Goal: Task Accomplishment & Management: Manage account settings

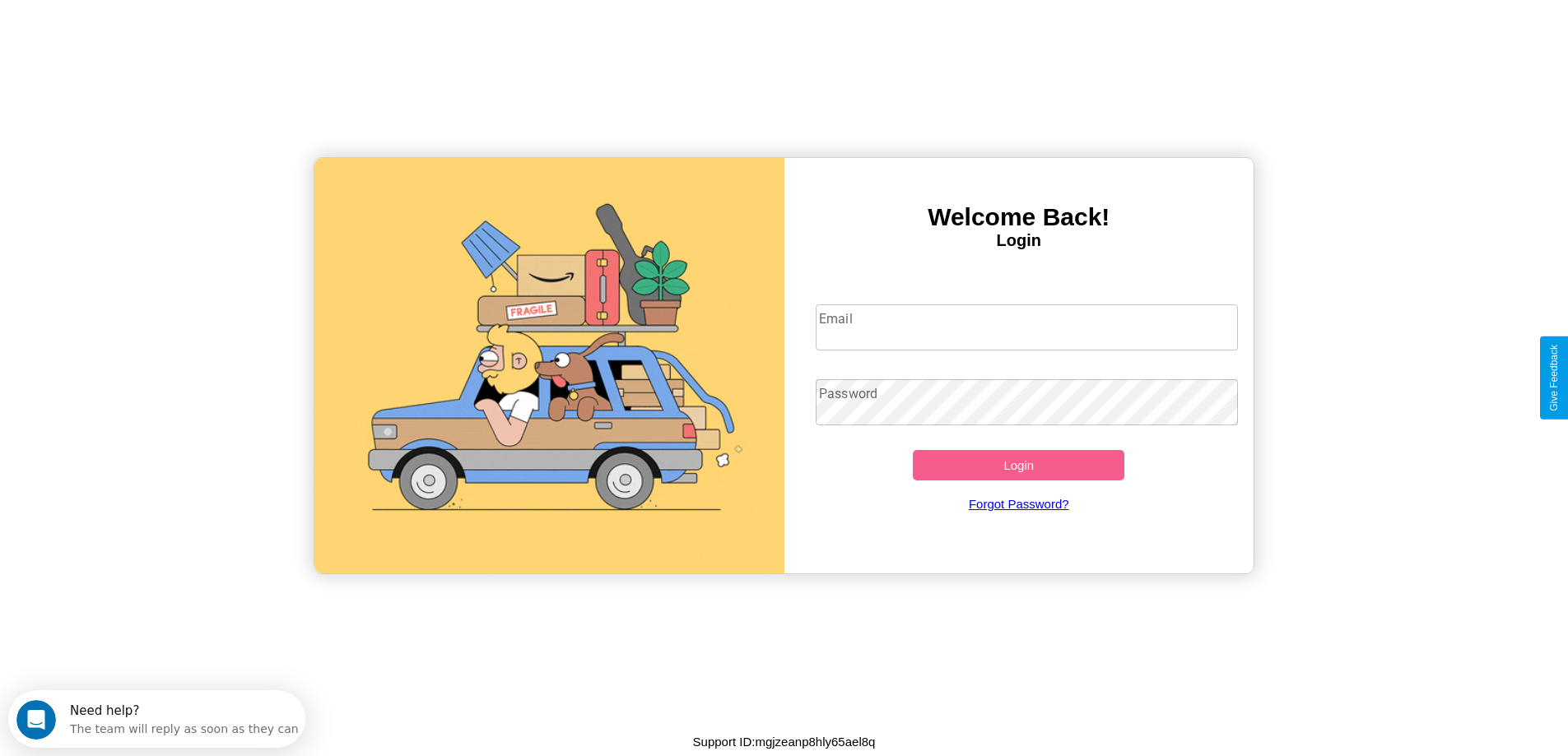
click at [1026, 327] on input "Email" at bounding box center [1026, 327] width 423 height 46
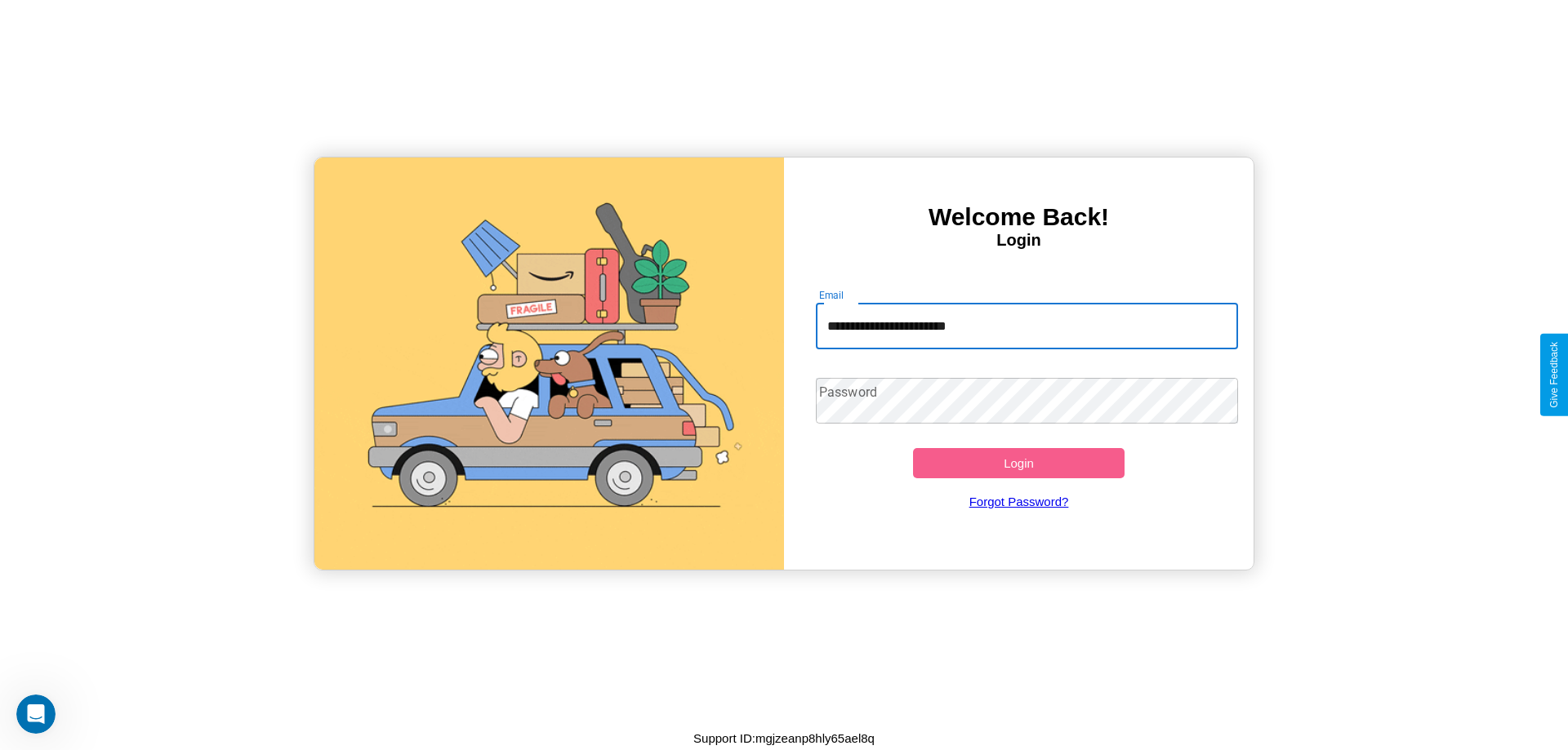
type input "**********"
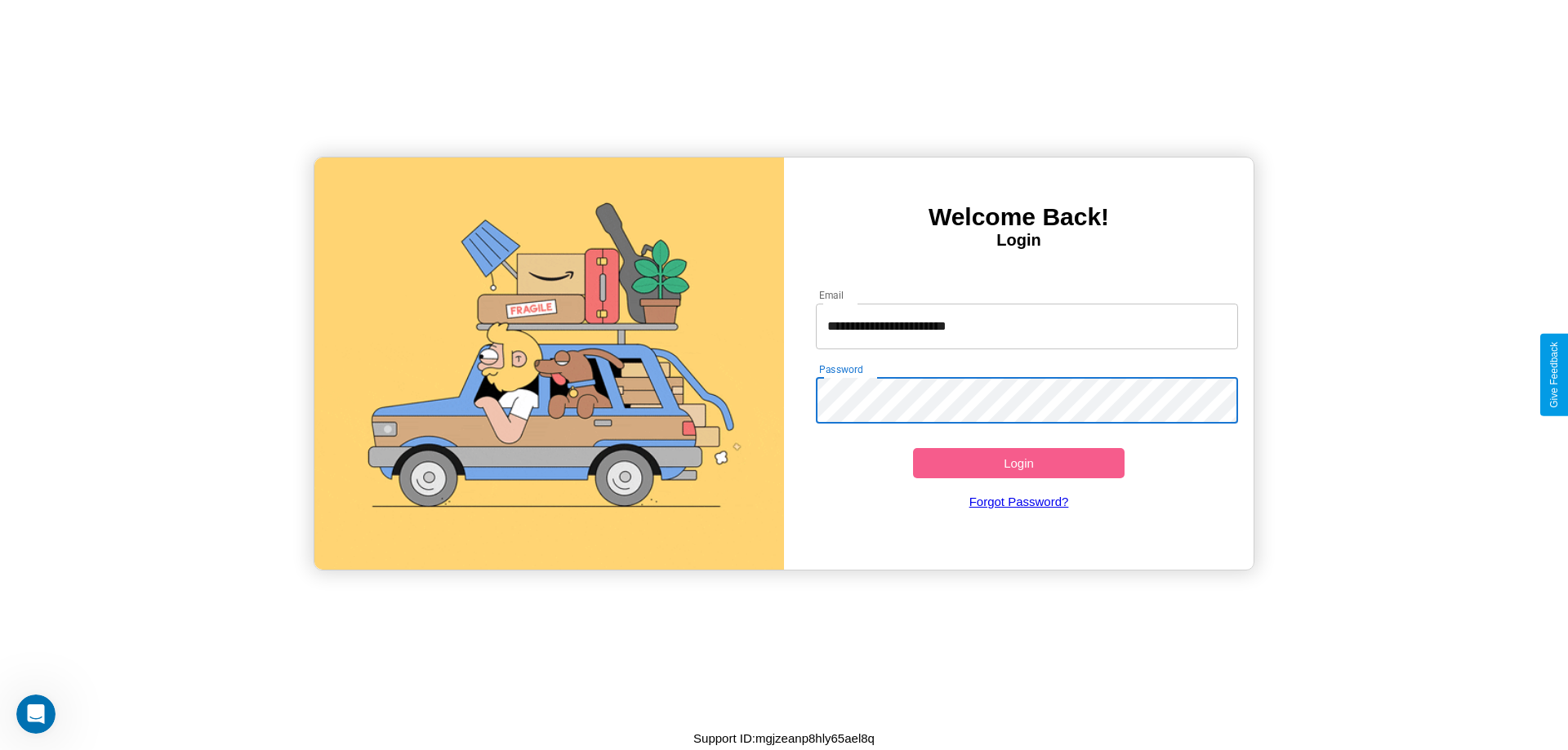
click at [1018, 462] on button "Login" at bounding box center [1019, 463] width 212 height 30
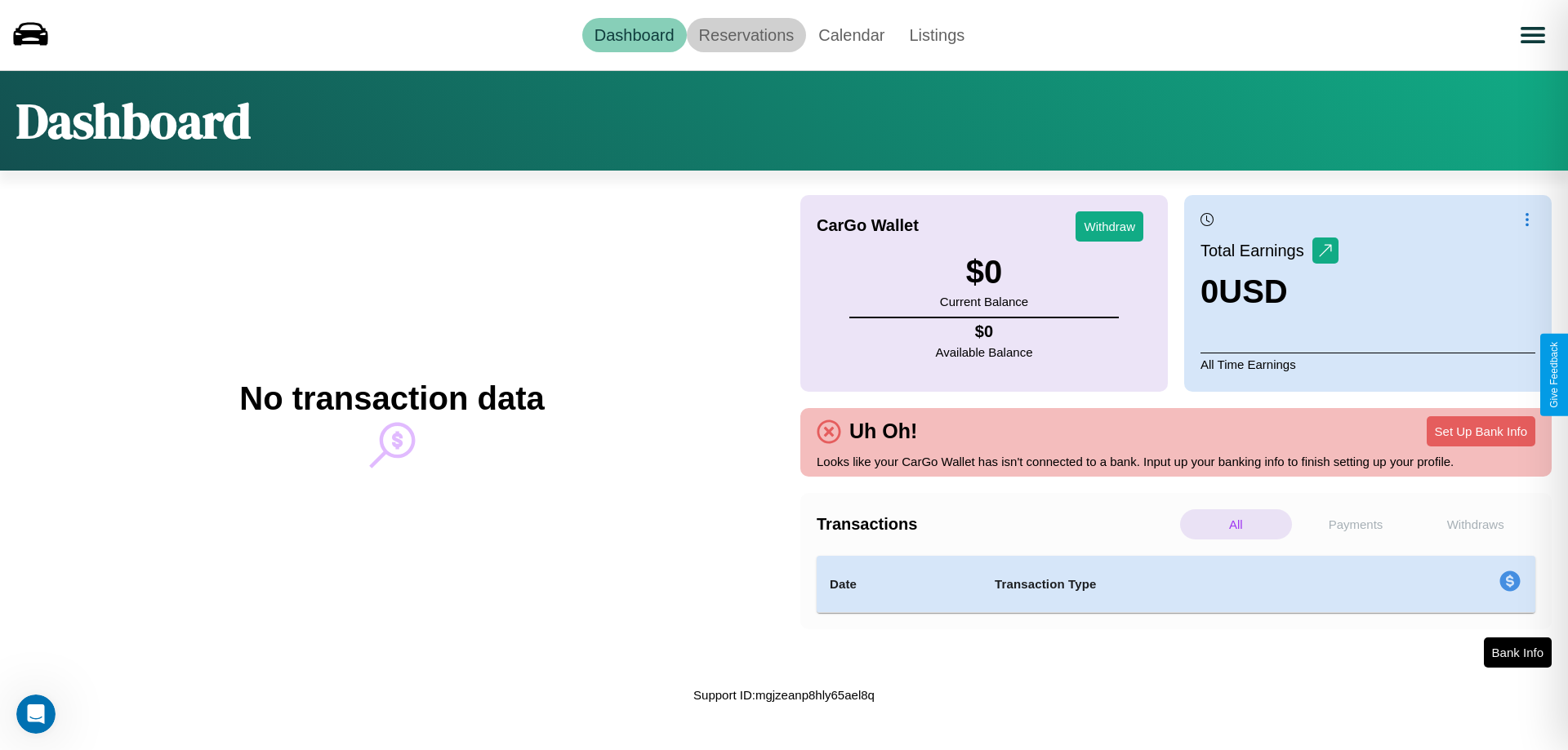
click at [746, 34] on link "Reservations" at bounding box center [747, 35] width 120 height 34
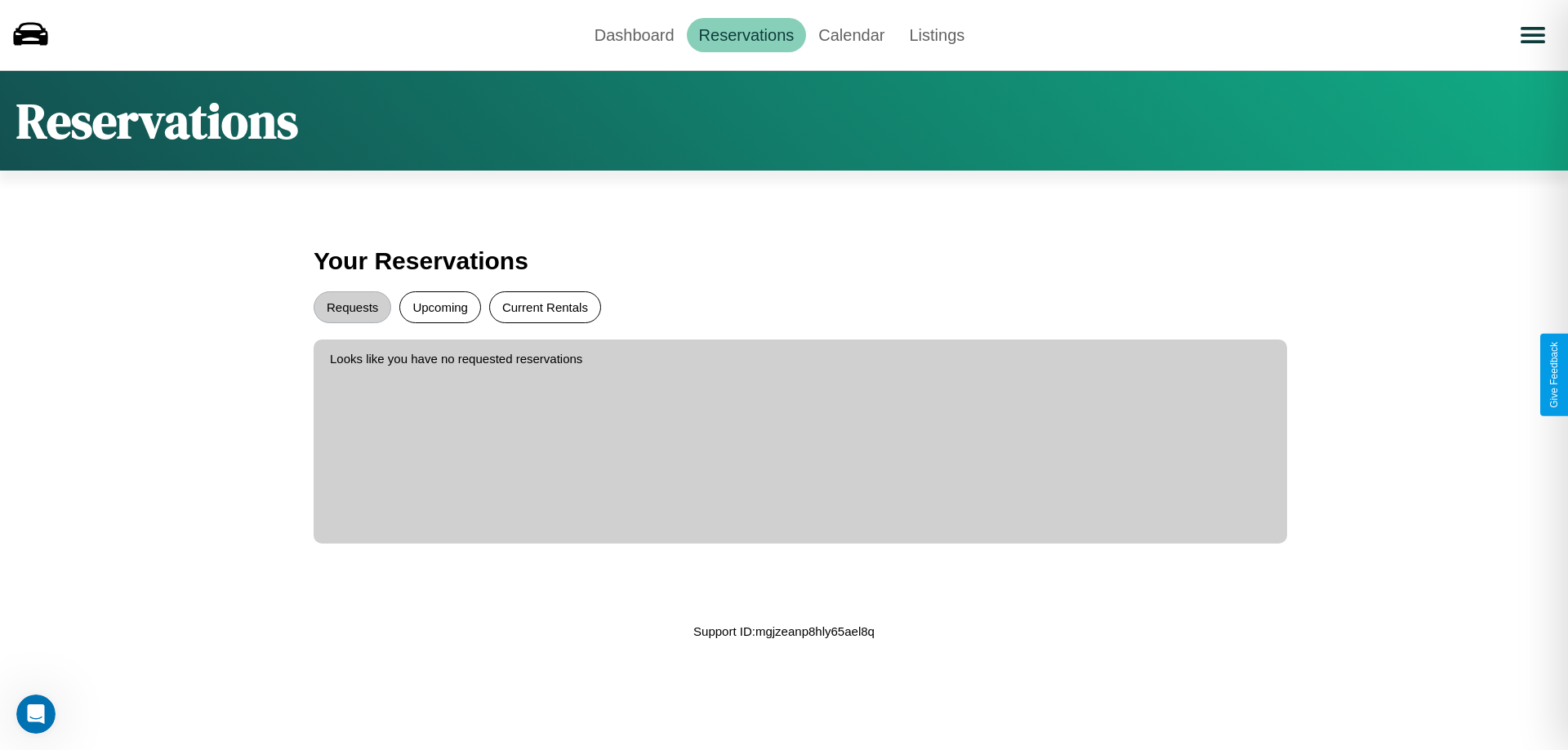
click at [545, 306] on button "Current Rentals" at bounding box center [545, 307] width 112 height 32
click at [352, 306] on button "Requests" at bounding box center [352, 307] width 78 height 32
